Goal: Information Seeking & Learning: Understand process/instructions

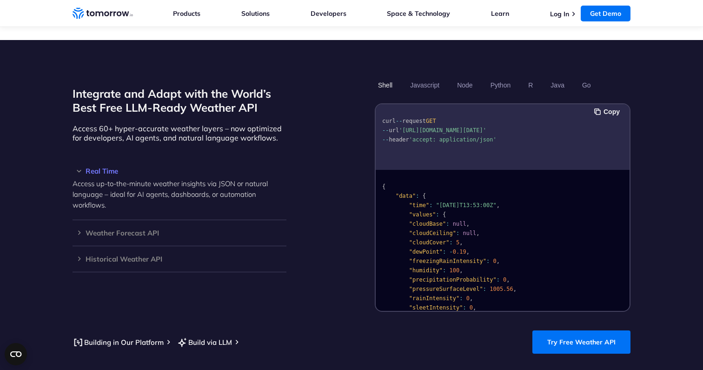
scroll to position [764, 0]
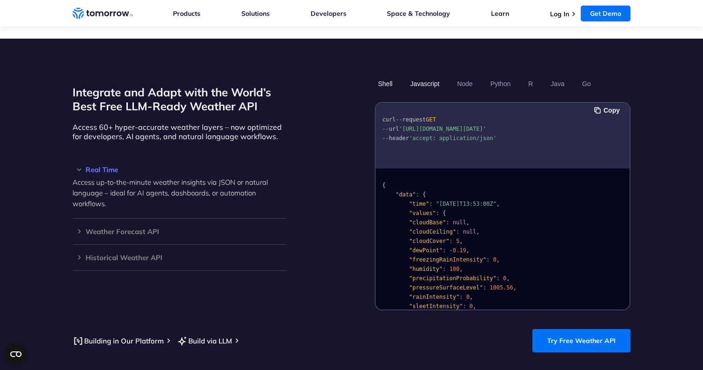
click at [436, 76] on button "Javascript" at bounding box center [425, 84] width 36 height 16
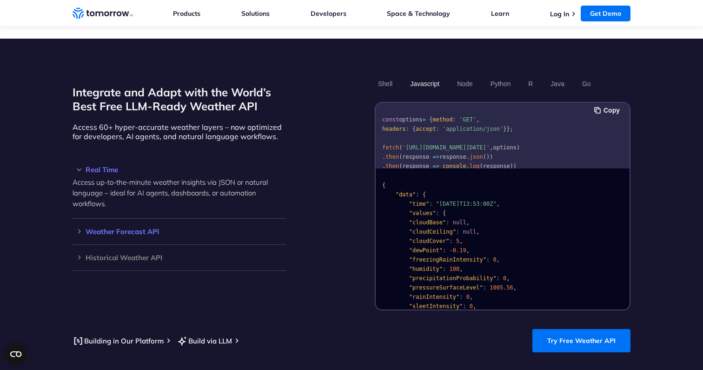
click at [201, 228] on h3 "Weather Forecast API" at bounding box center [180, 231] width 214 height 7
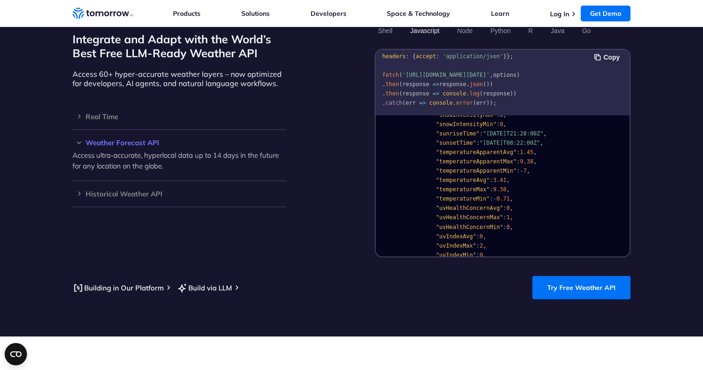
scroll to position [1011, 0]
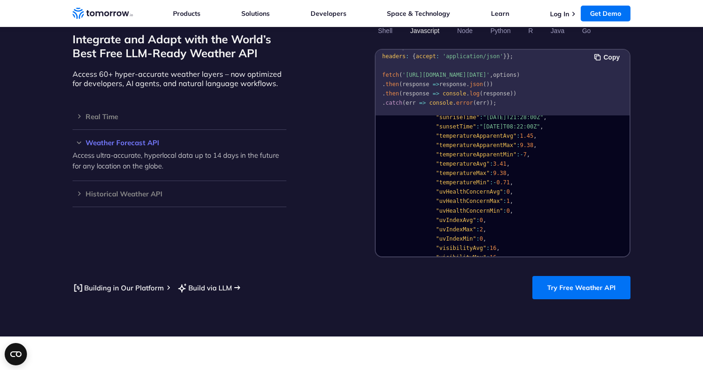
click at [226, 282] on link "Build via LLM" at bounding box center [204, 288] width 55 height 12
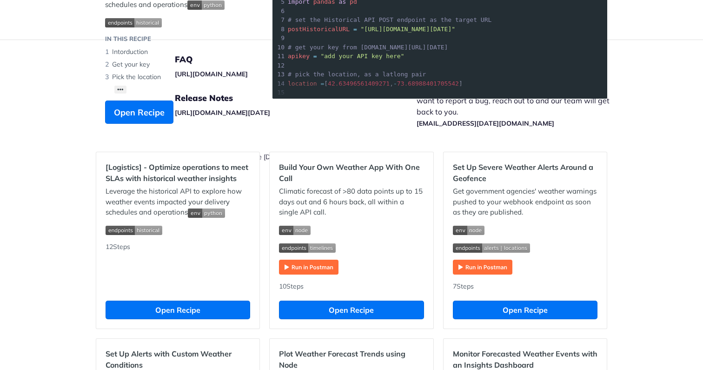
scroll to position [165, 0]
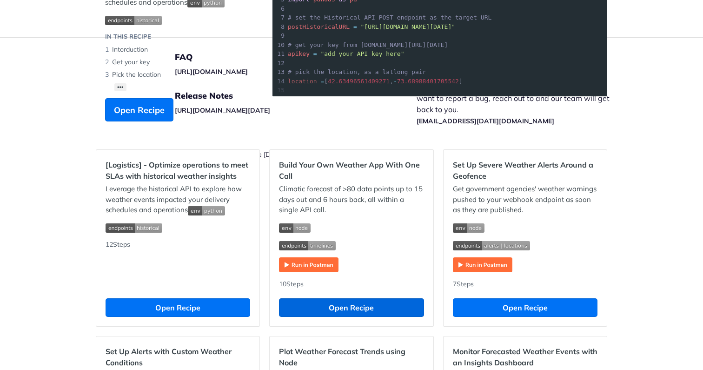
click at [331, 307] on button "Open Recipe" at bounding box center [351, 307] width 145 height 19
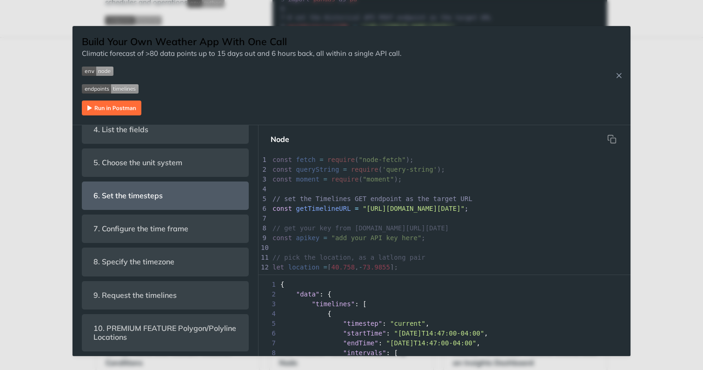
scroll to position [328, 0]
click at [188, 195] on header "6. Set the timesteps" at bounding box center [165, 195] width 166 height 27
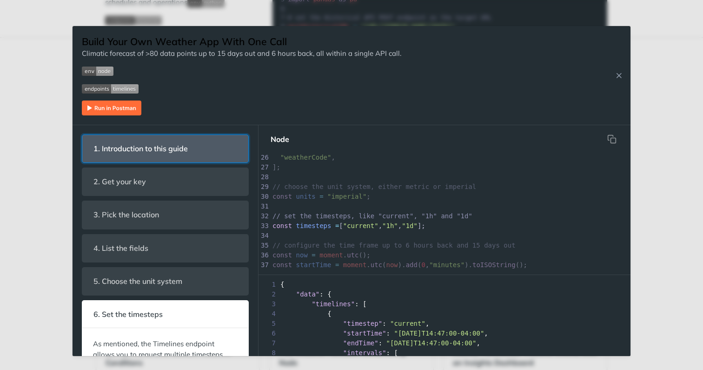
scroll to position [0, 0]
click at [161, 145] on span "1. Introduction to this guide" at bounding box center [140, 148] width 107 height 18
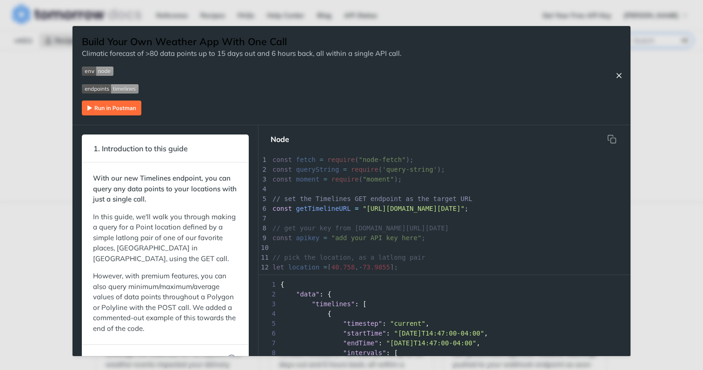
click at [621, 73] on icon "Close Recipe" at bounding box center [619, 75] width 8 height 8
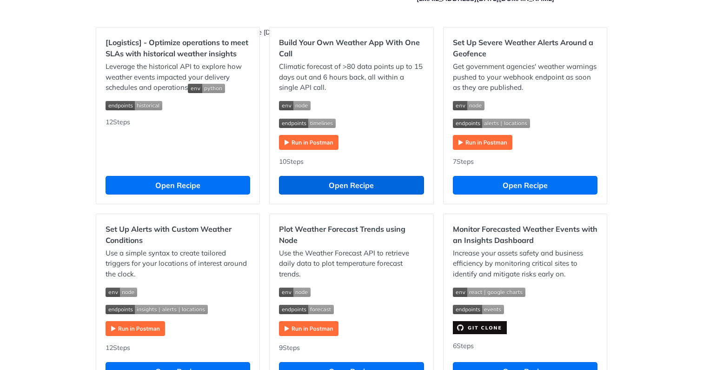
click at [324, 191] on button "Open Recipe" at bounding box center [351, 185] width 145 height 19
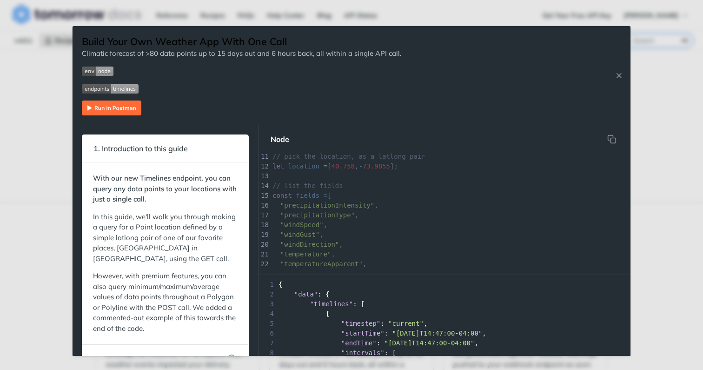
scroll to position [121, 0]
